Goal: Task Accomplishment & Management: Complete application form

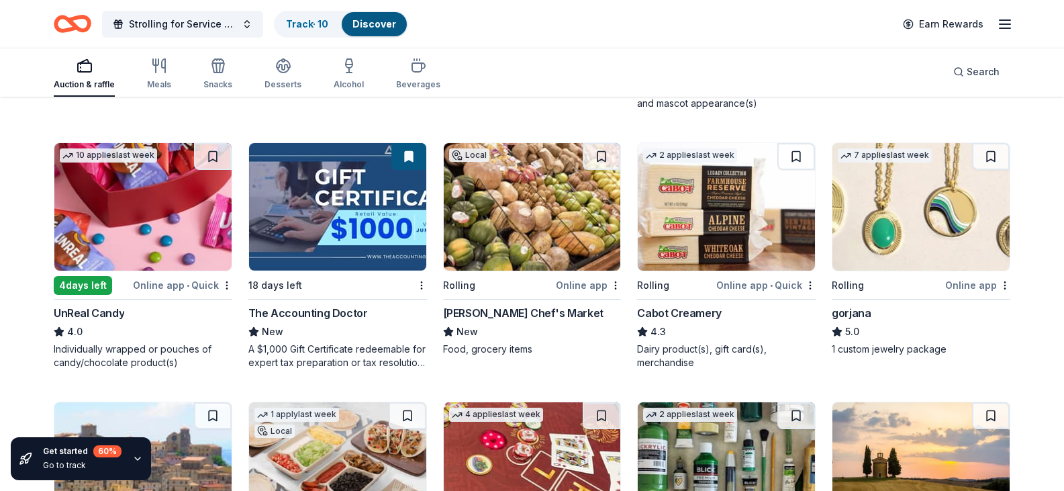
scroll to position [1626, 0]
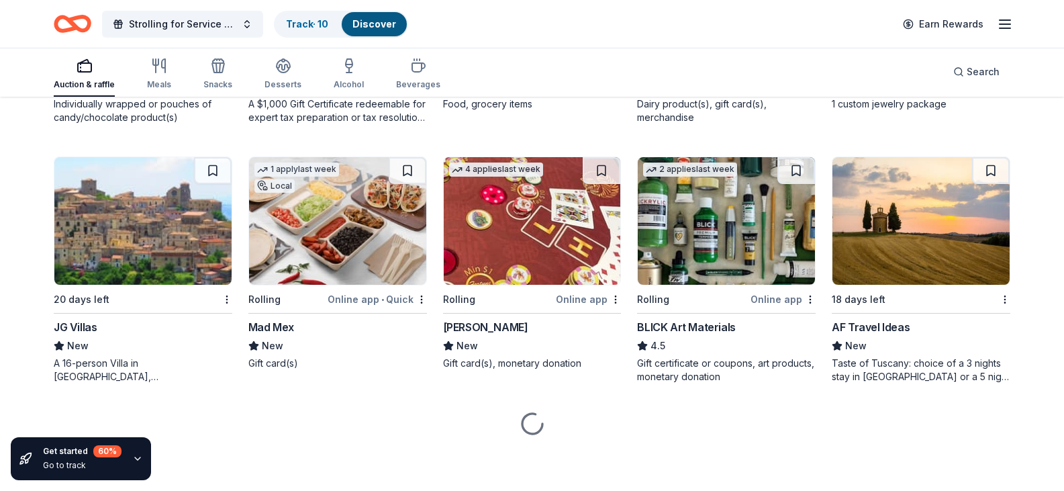
scroll to position [1901, 0]
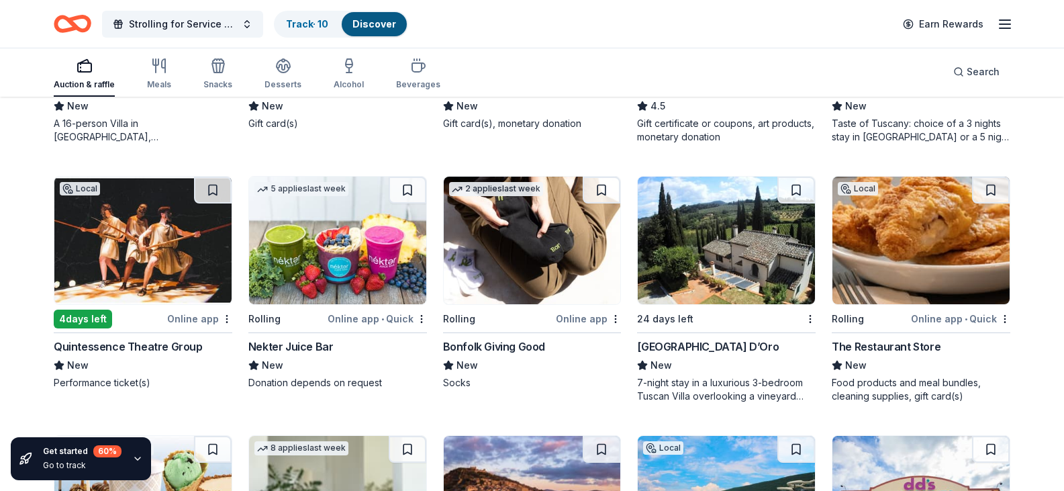
scroll to position [2163, 0]
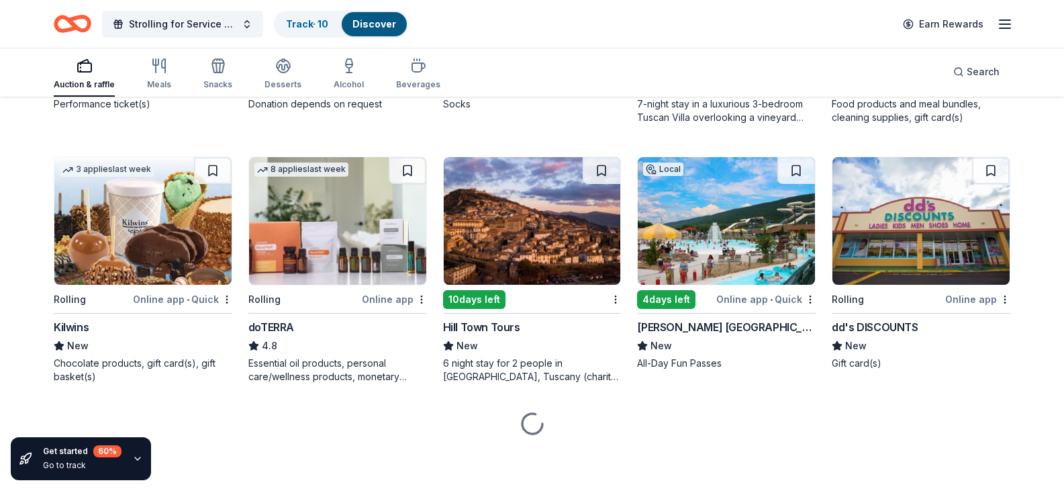
scroll to position [2499, 0]
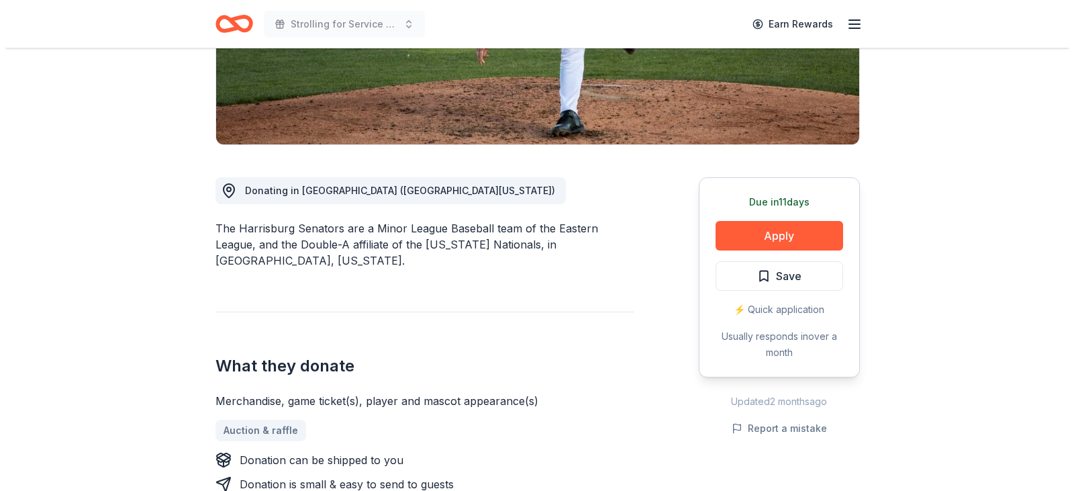
scroll to position [266, 0]
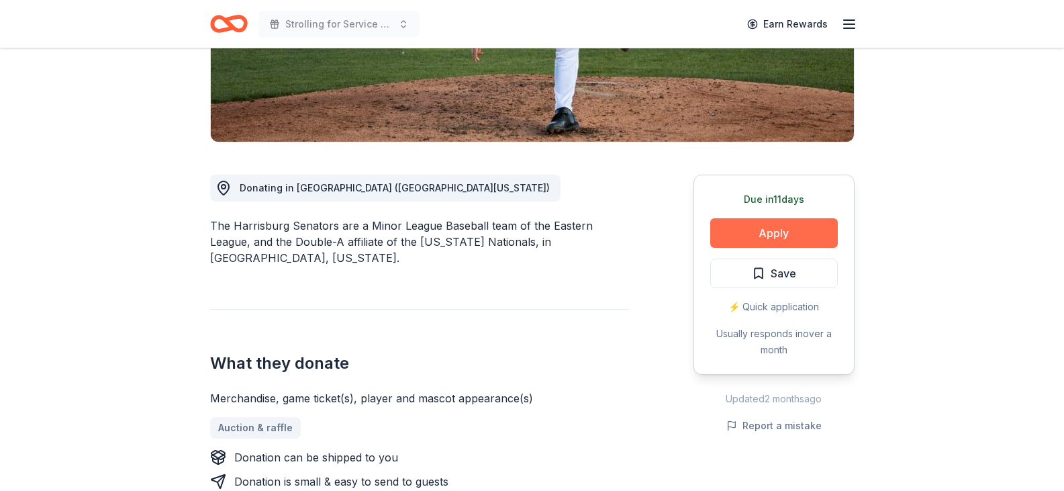
click at [766, 231] on button "Apply" at bounding box center [774, 233] width 128 height 30
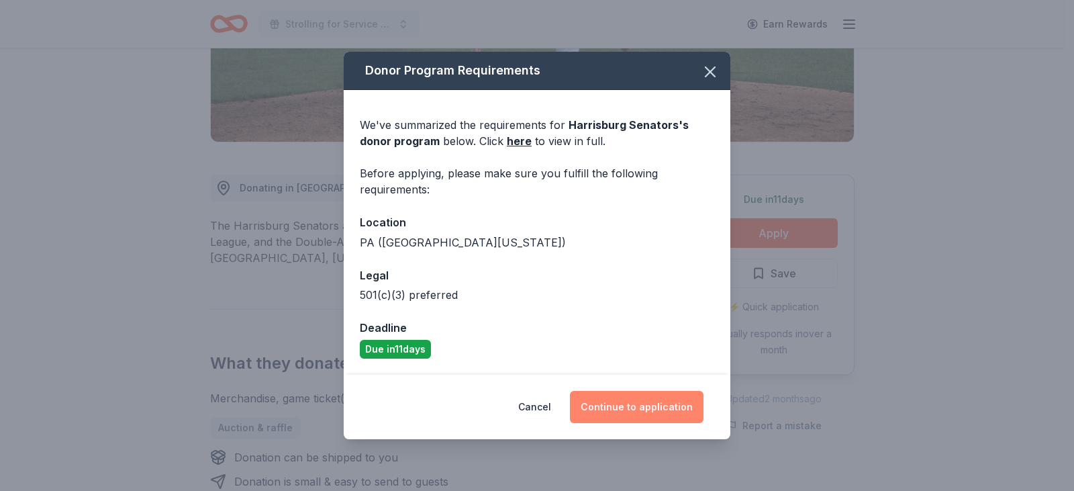
click at [642, 405] on button "Continue to application" at bounding box center [637, 407] width 134 height 32
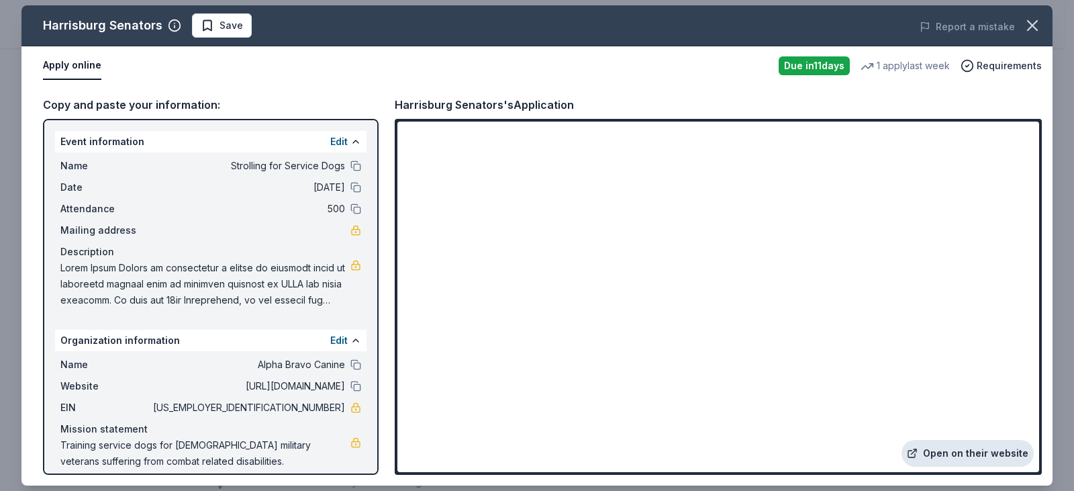
click at [971, 444] on link "Open on their website" at bounding box center [967, 453] width 132 height 27
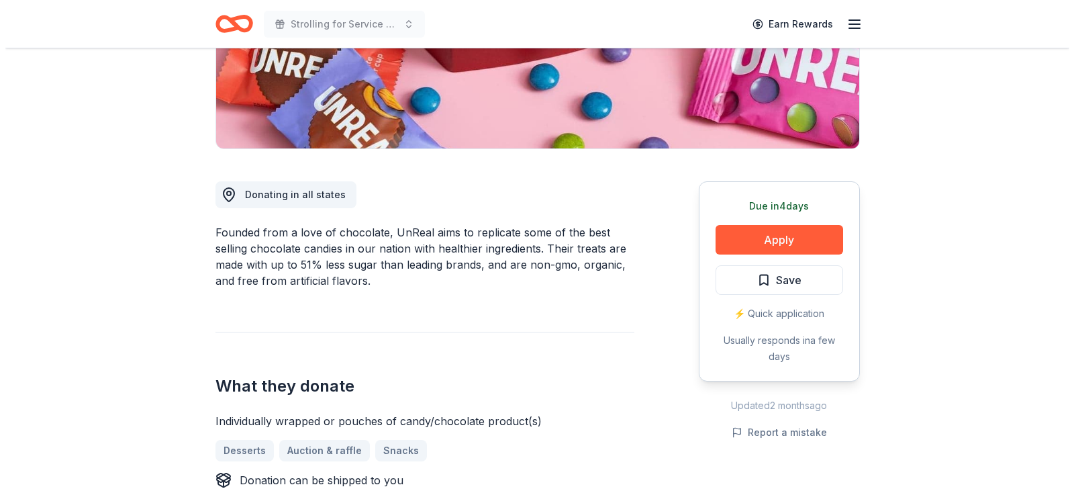
scroll to position [262, 0]
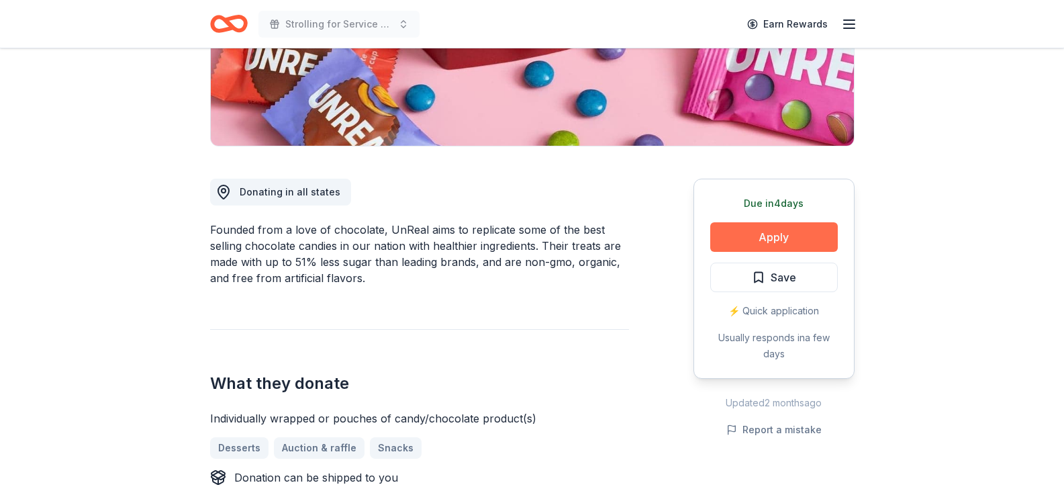
click at [766, 234] on button "Apply" at bounding box center [774, 237] width 128 height 30
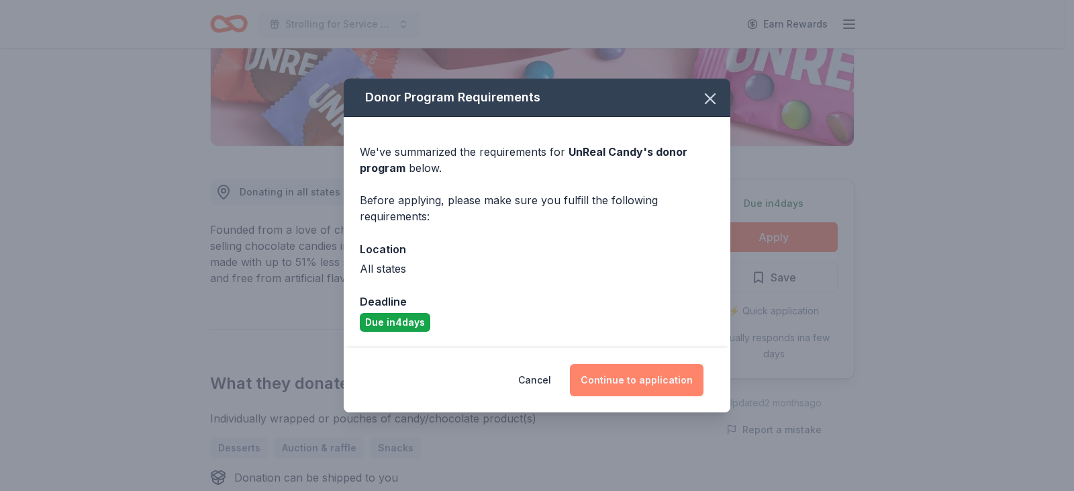
click at [651, 377] on button "Continue to application" at bounding box center [637, 380] width 134 height 32
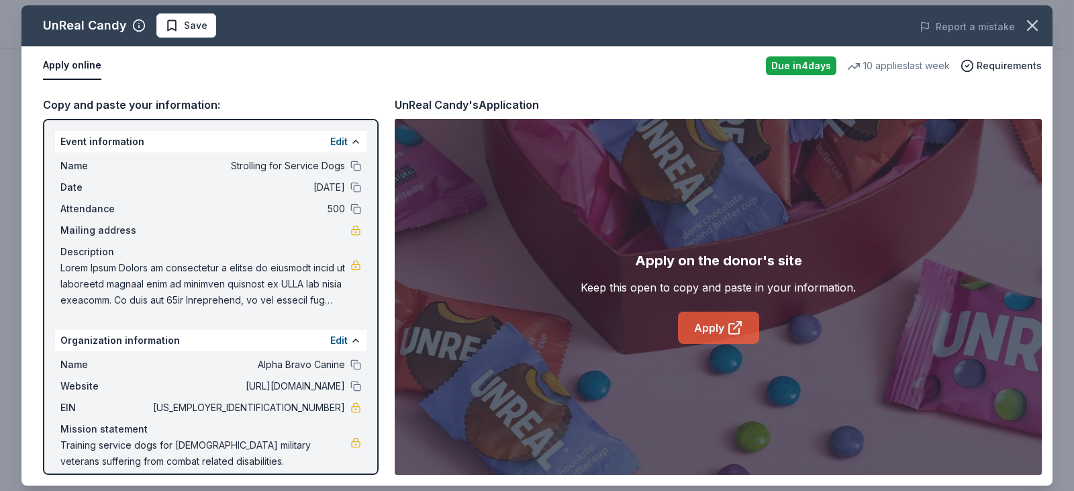
click at [732, 329] on icon at bounding box center [735, 327] width 16 height 16
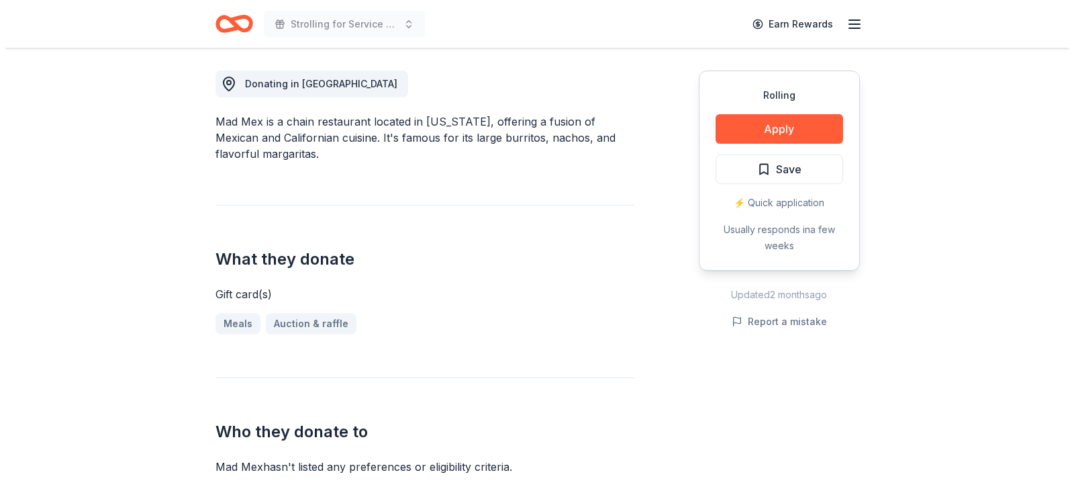
scroll to position [378, 0]
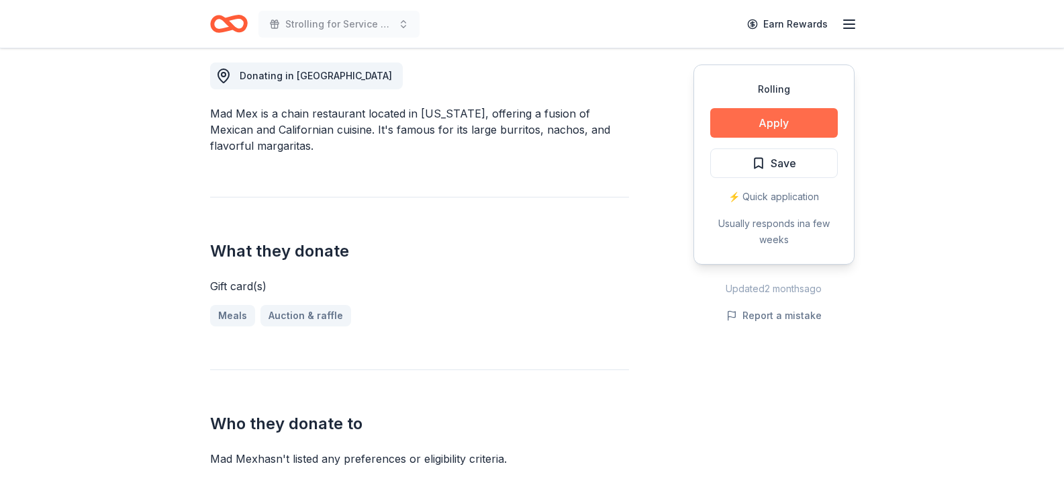
click at [799, 124] on button "Apply" at bounding box center [774, 123] width 128 height 30
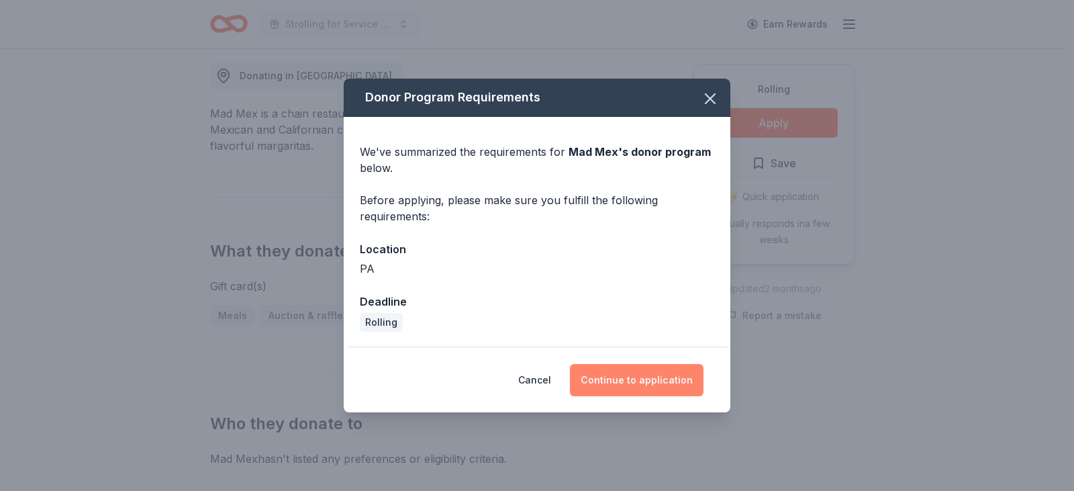
click at [654, 377] on button "Continue to application" at bounding box center [637, 380] width 134 height 32
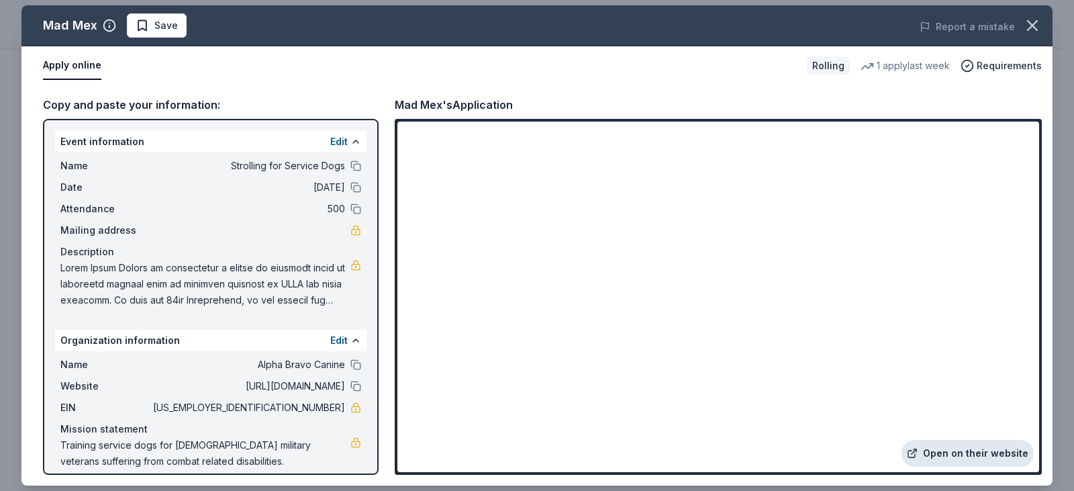
click at [962, 452] on link "Open on their website" at bounding box center [967, 453] width 132 height 27
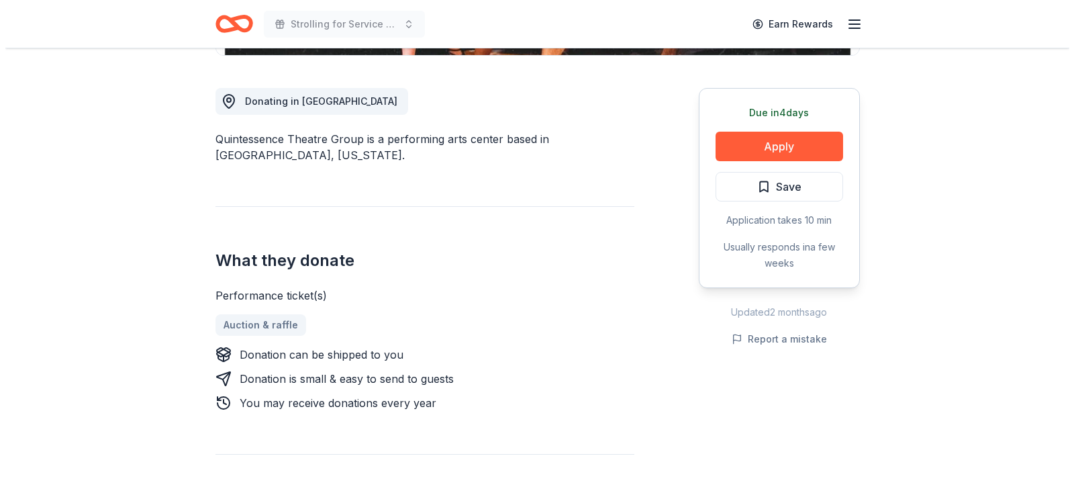
scroll to position [365, 0]
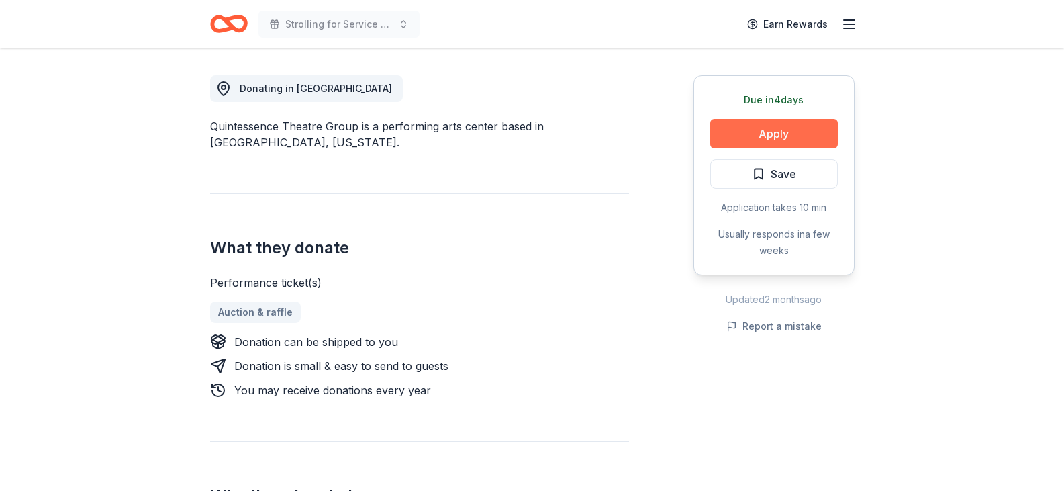
click at [806, 145] on button "Apply" at bounding box center [774, 134] width 128 height 30
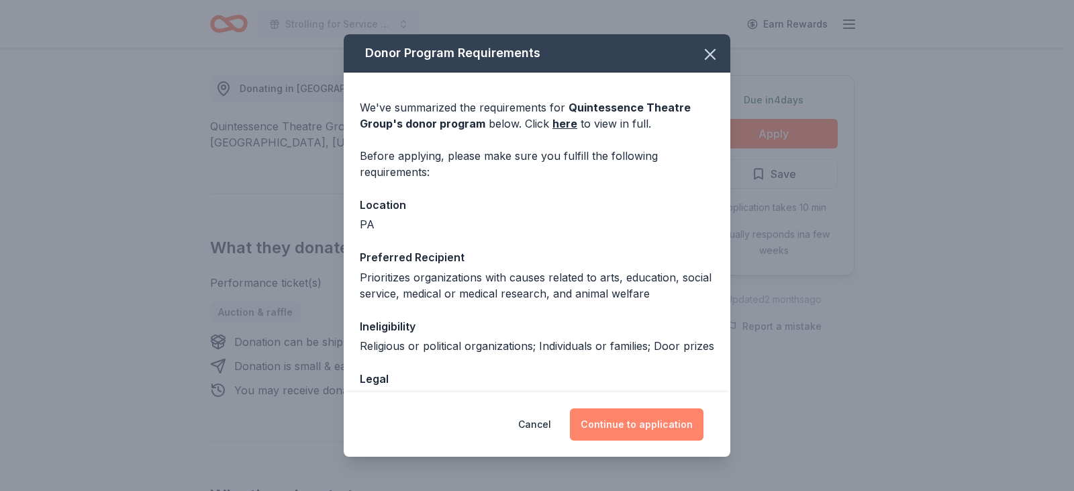
click at [668, 423] on button "Continue to application" at bounding box center [637, 424] width 134 height 32
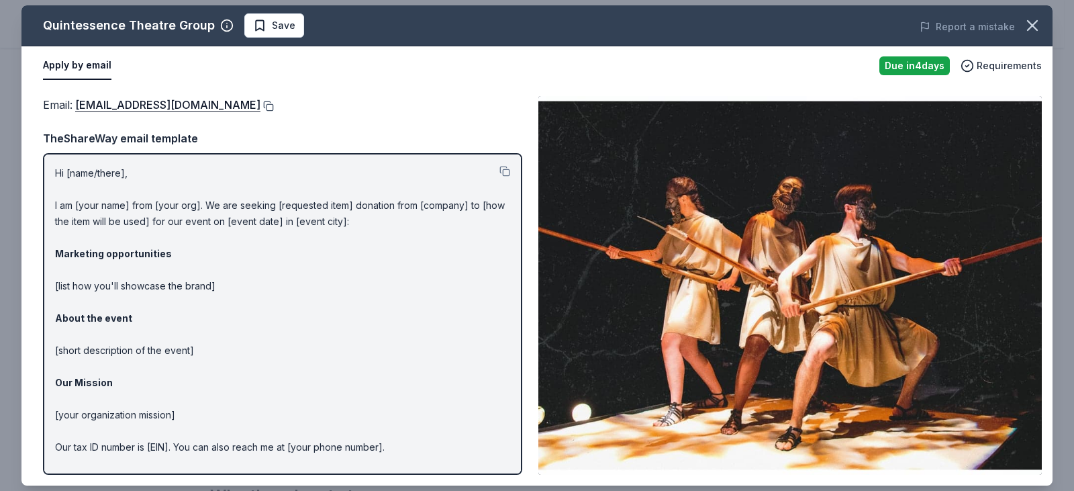
click at [266, 107] on button at bounding box center [266, 106] width 13 height 11
